Goal: Find specific page/section: Find specific page/section

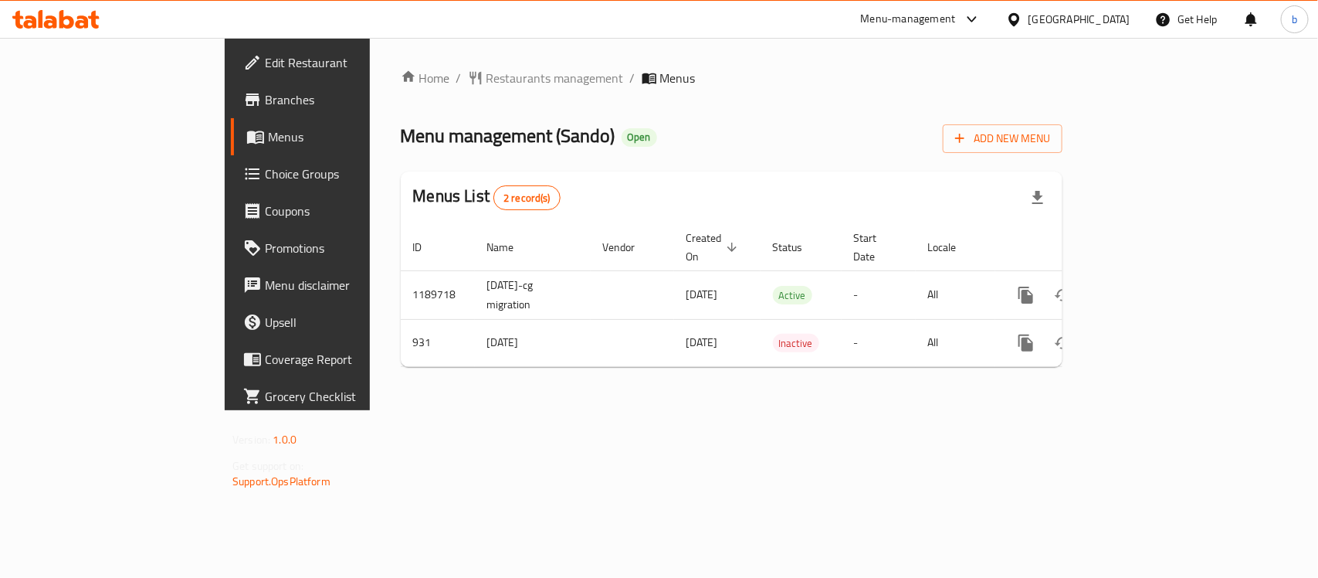
click at [1019, 18] on icon at bounding box center [1013, 18] width 11 height 13
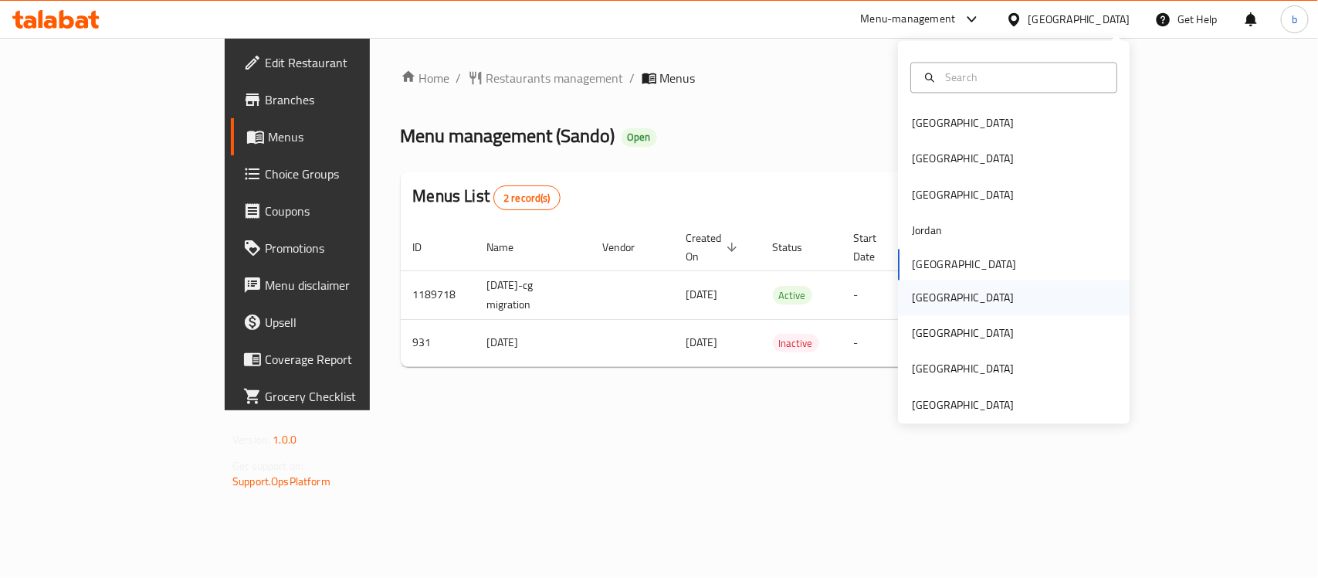
click at [912, 295] on div "[GEOGRAPHIC_DATA]" at bounding box center [963, 297] width 102 height 17
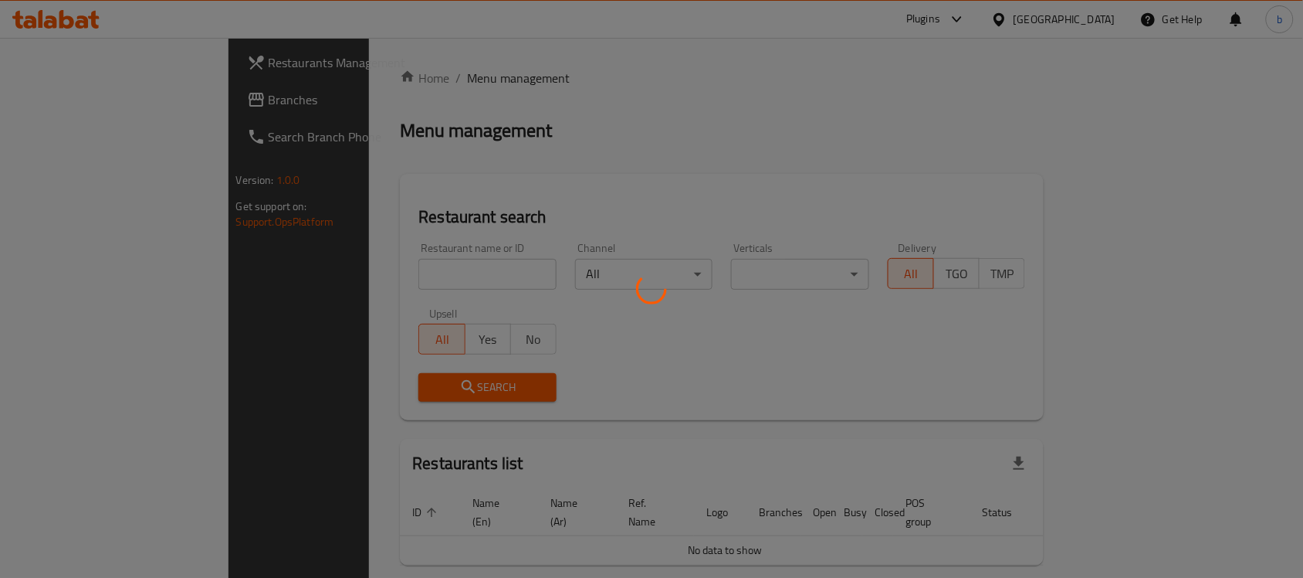
click at [81, 95] on div at bounding box center [651, 289] width 1303 height 578
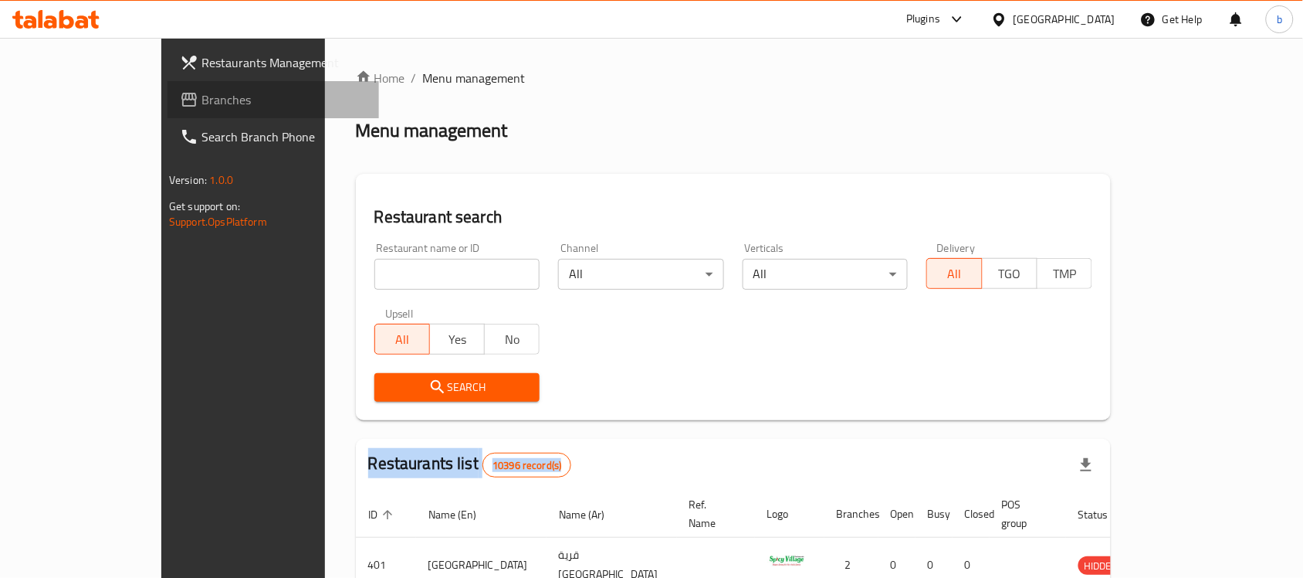
click at [202, 102] on span "Branches" at bounding box center [284, 99] width 165 height 19
